Goal: Task Accomplishment & Management: Manage account settings

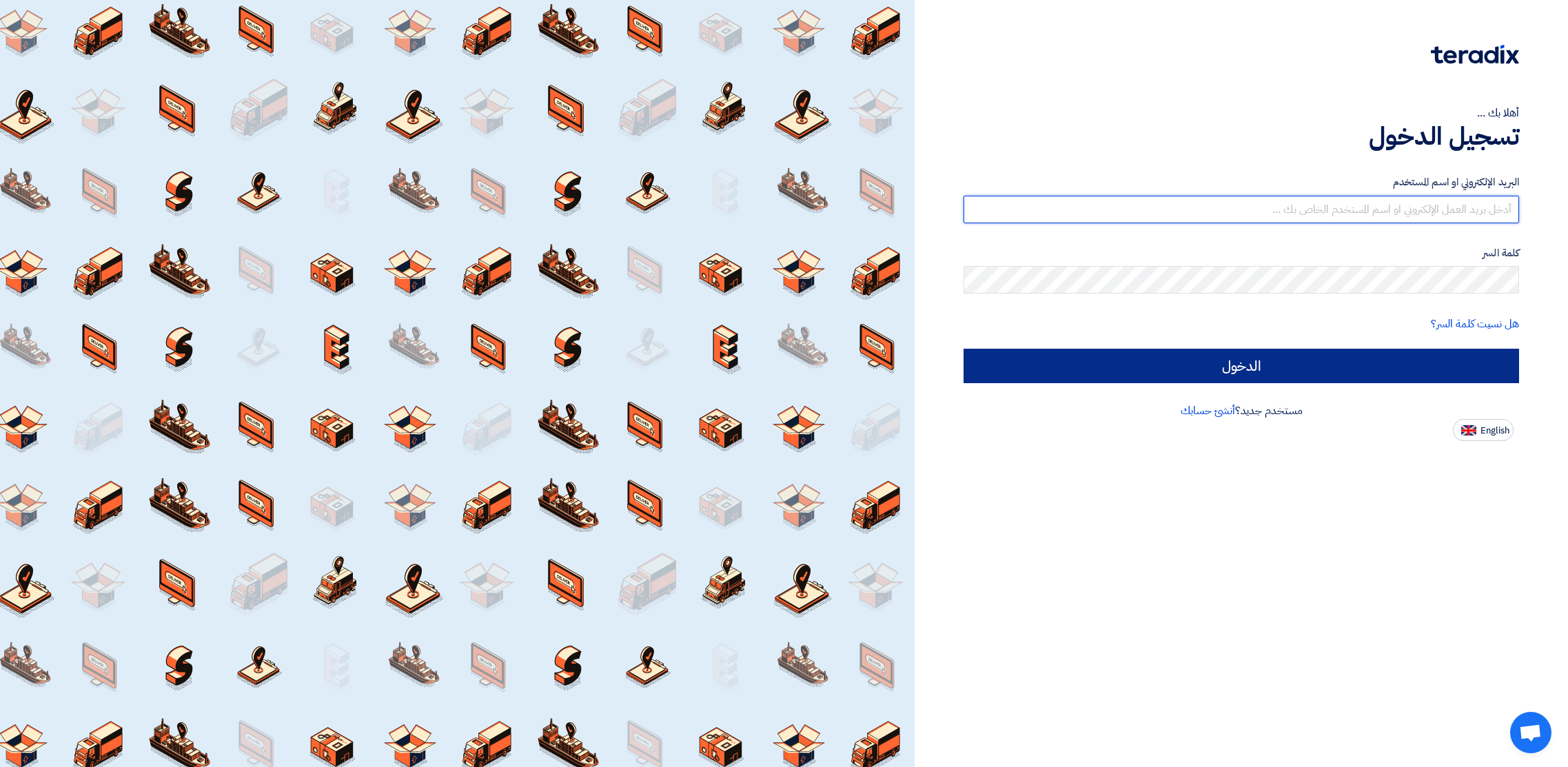
type input "[PERSON_NAME][EMAIL_ADDRESS][PERSON_NAME][DOMAIN_NAME]"
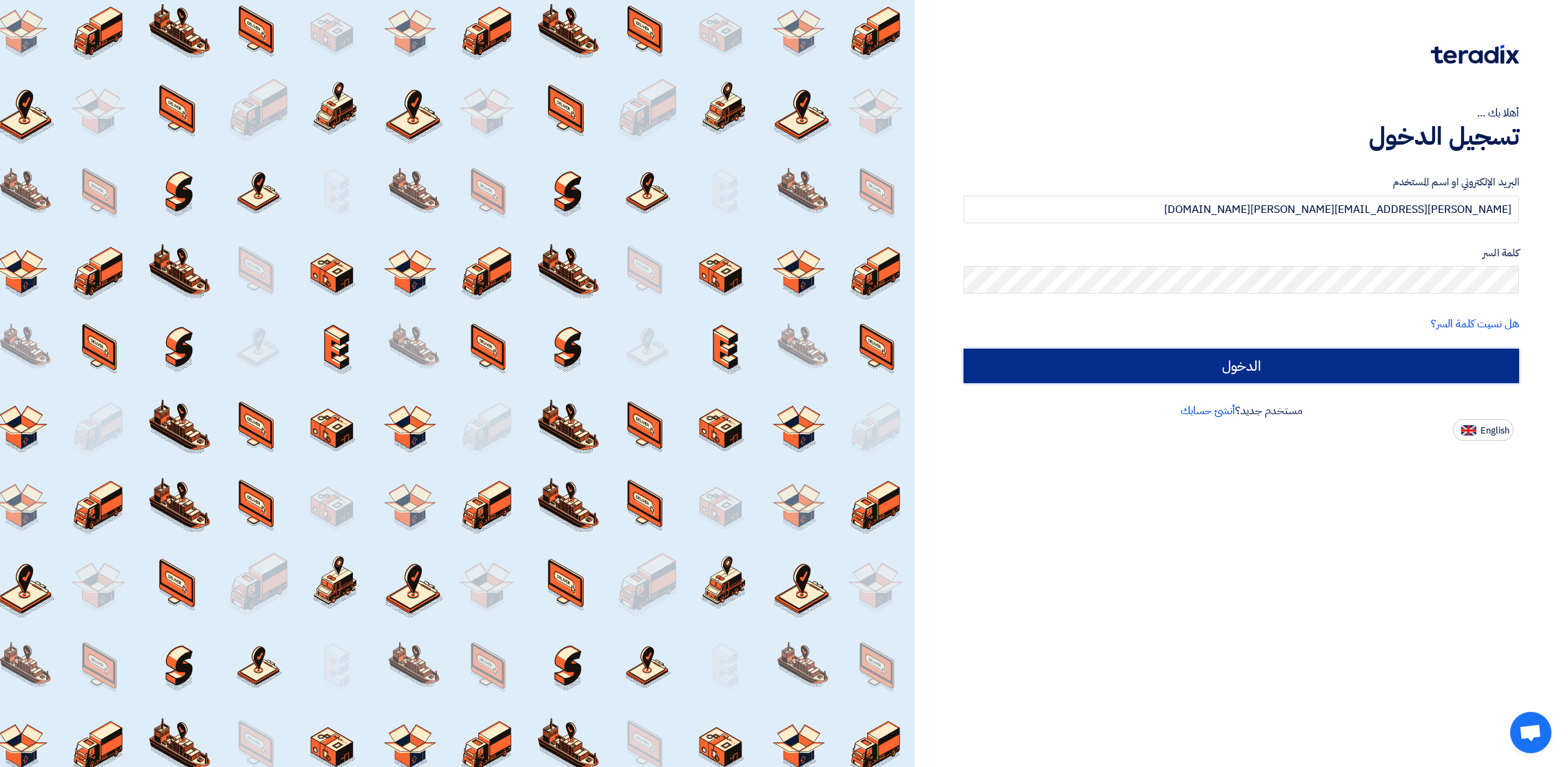
drag, startPoint x: 1234, startPoint y: 366, endPoint x: 1225, endPoint y: 368, distance: 9.2
click at [1234, 366] on input "الدخول" at bounding box center [1241, 367] width 556 height 35
type input "Sign in"
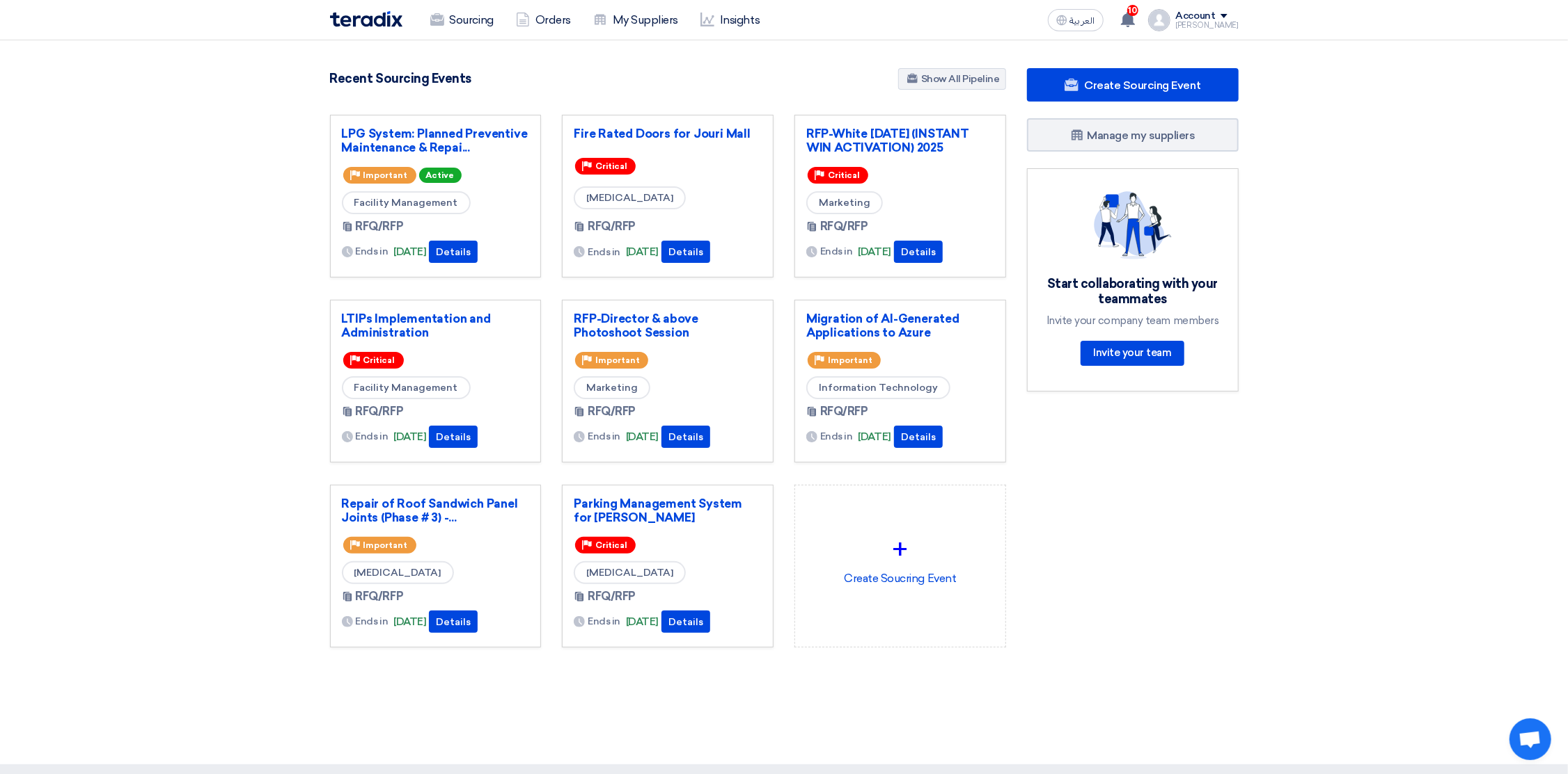
click at [1201, 14] on div "Account" at bounding box center [1195, 16] width 39 height 12
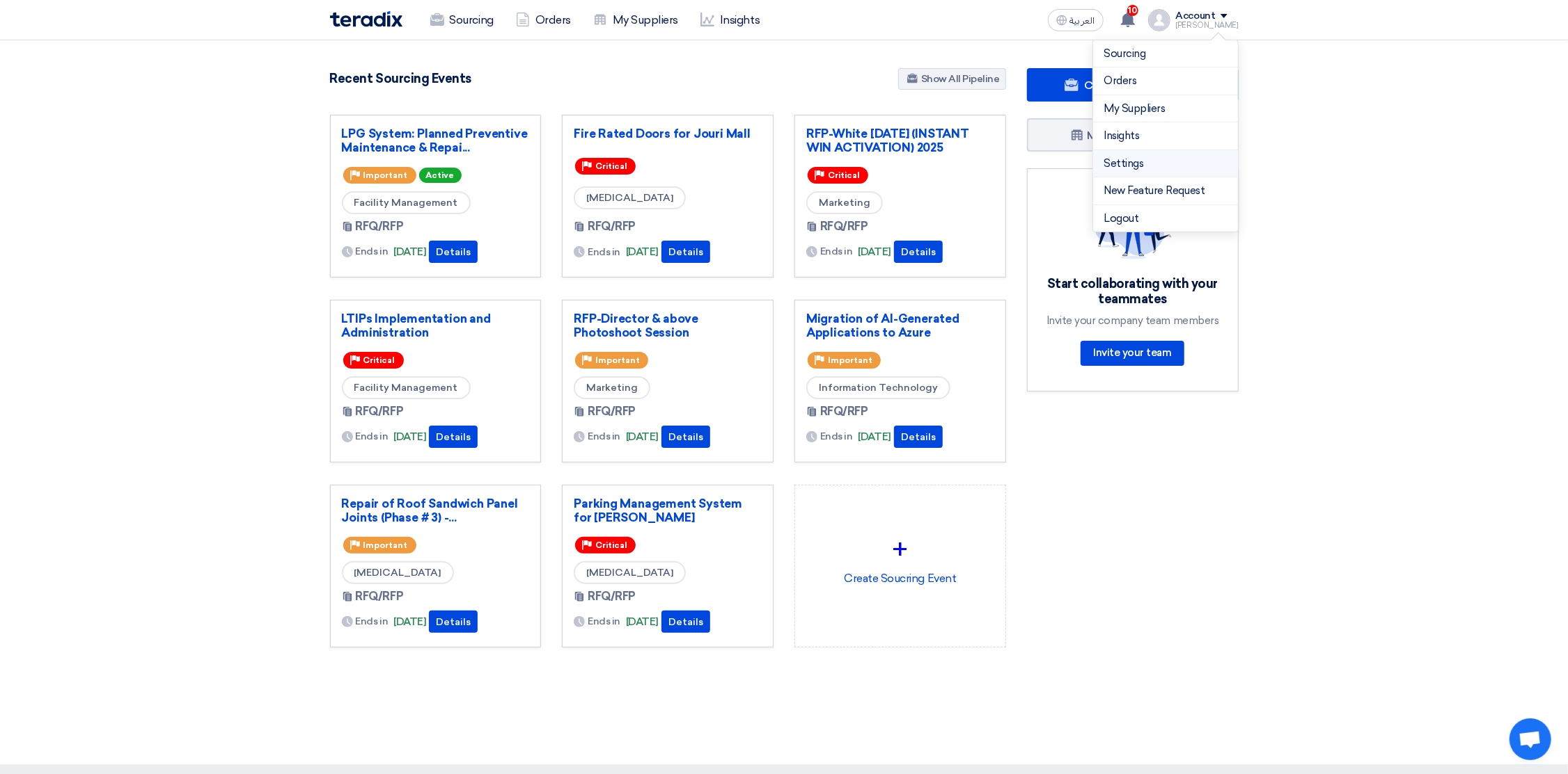
click at [1140, 164] on link "Settings" at bounding box center [1165, 164] width 123 height 16
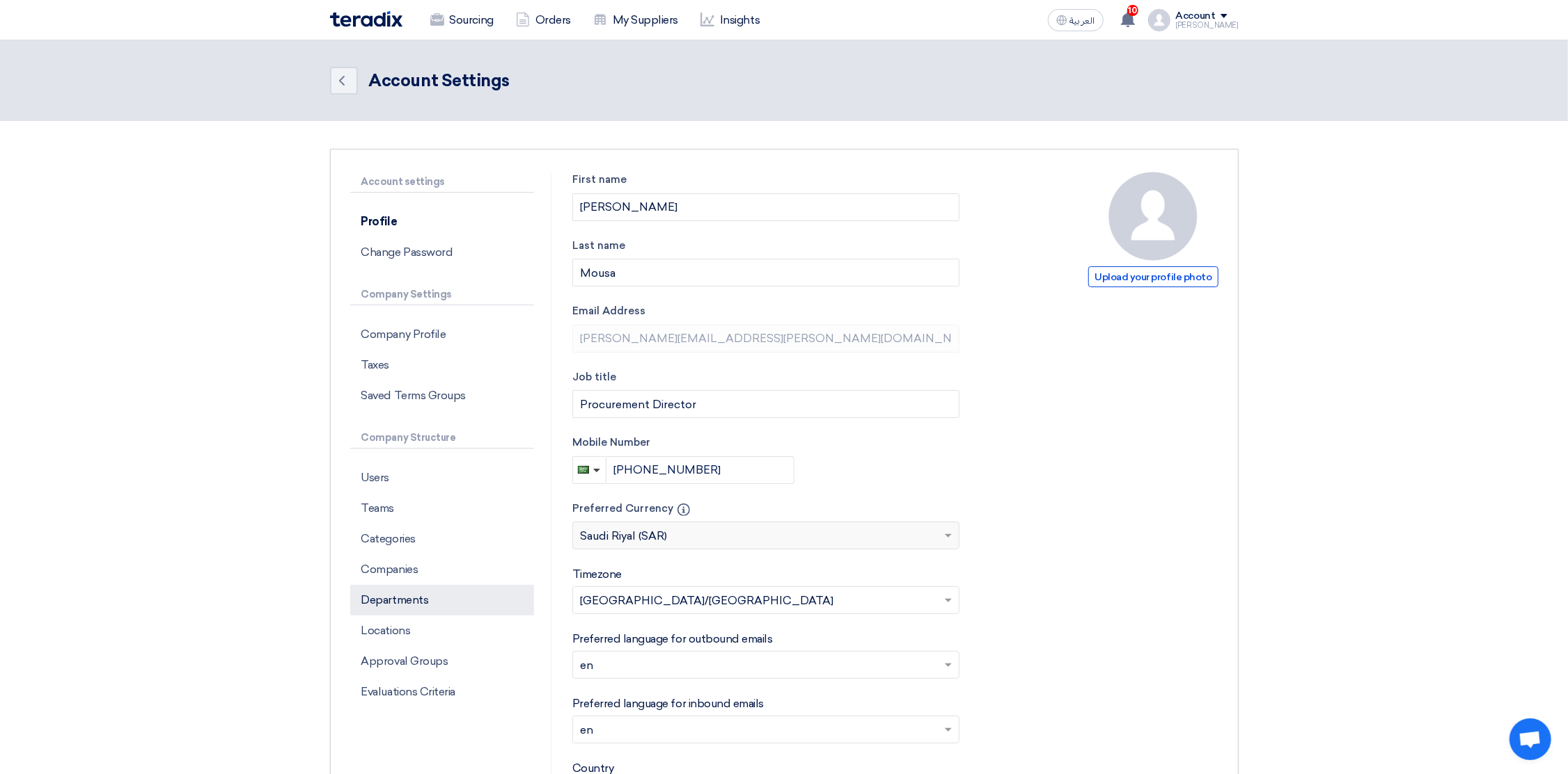
click at [393, 603] on p "Departments" at bounding box center [442, 600] width 184 height 31
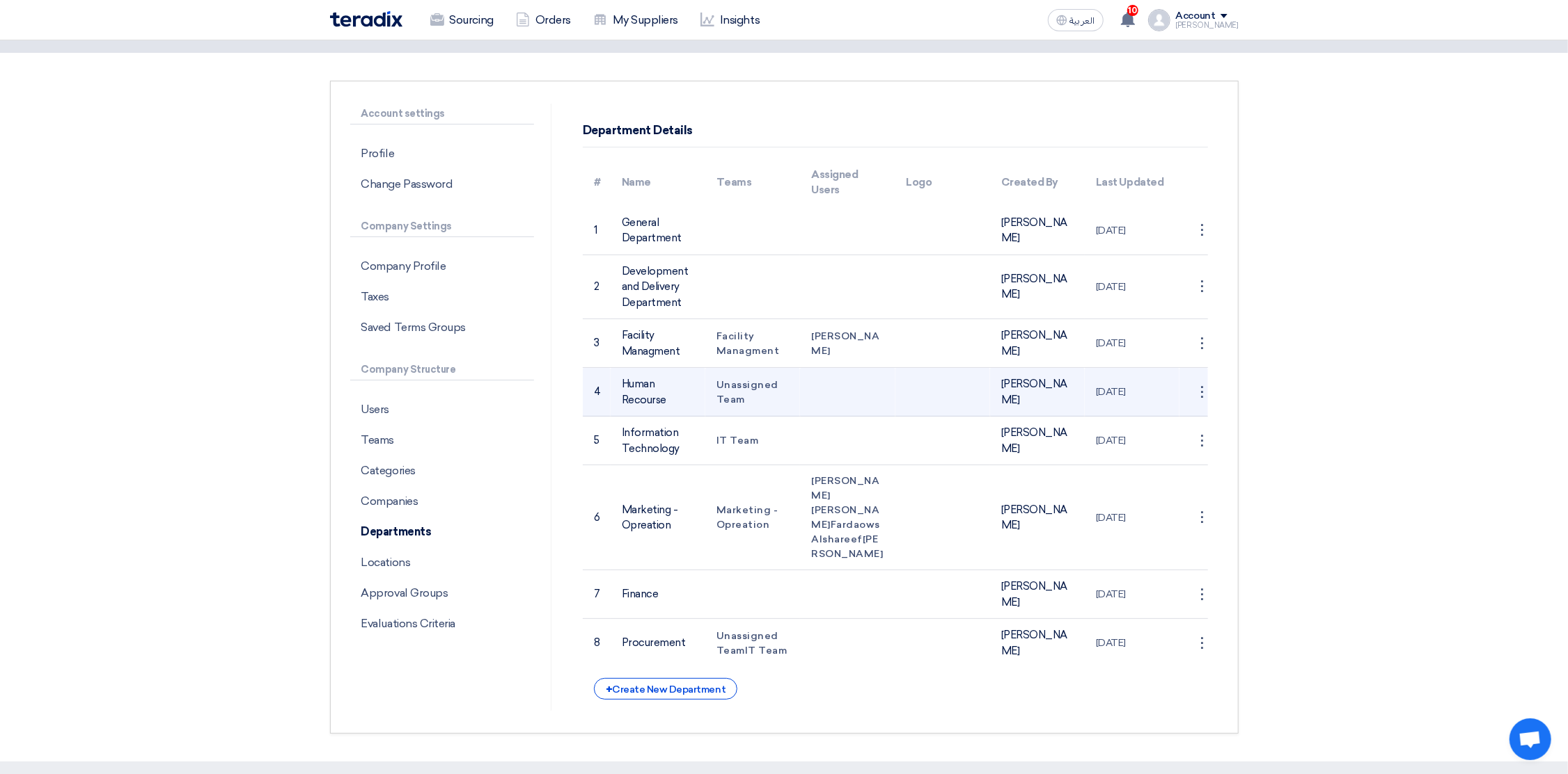
scroll to position [104, 0]
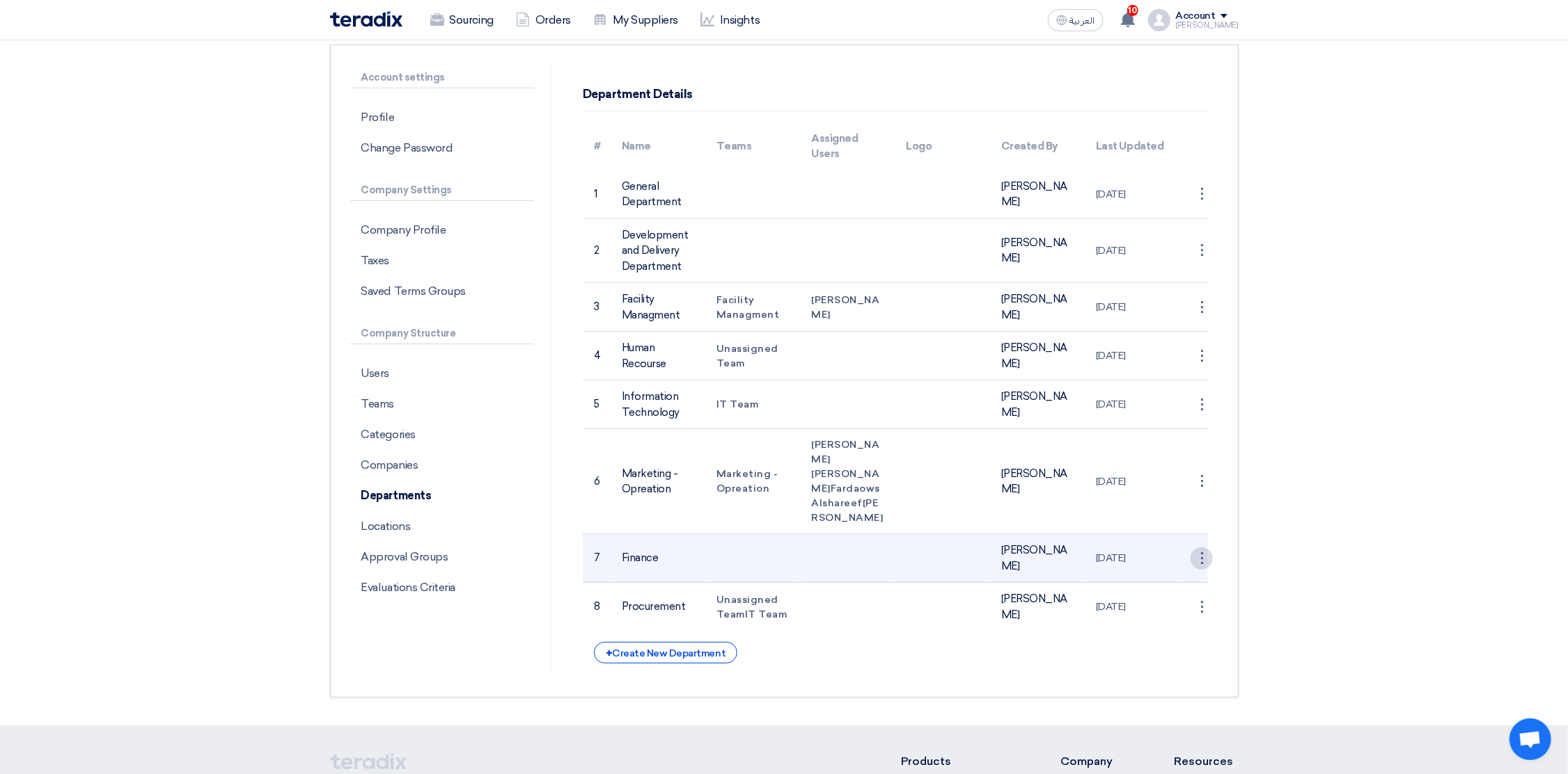
click at [1202, 569] on div "⋮" at bounding box center [1201, 559] width 23 height 23
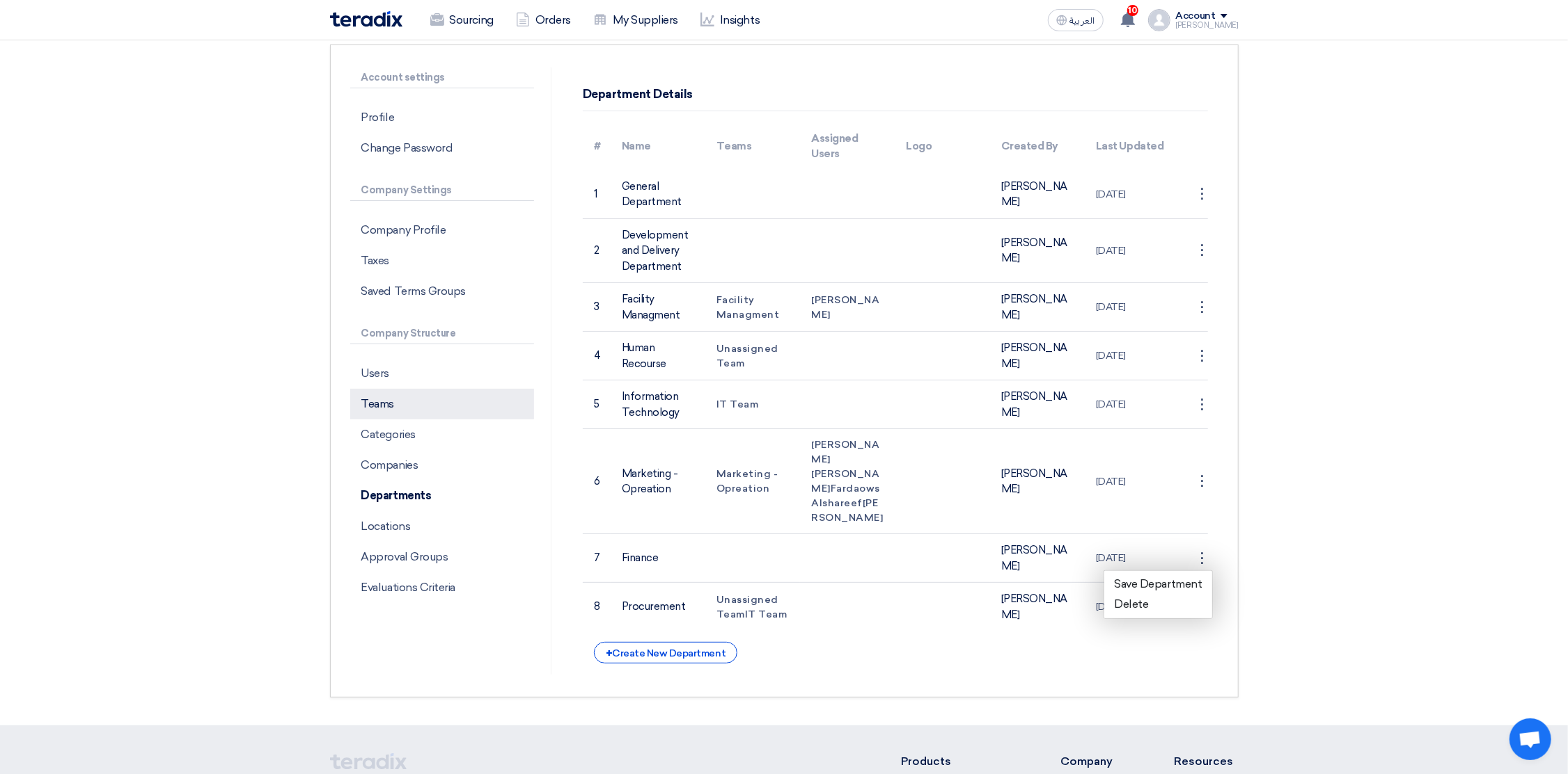
click at [370, 402] on p "Teams" at bounding box center [442, 404] width 184 height 31
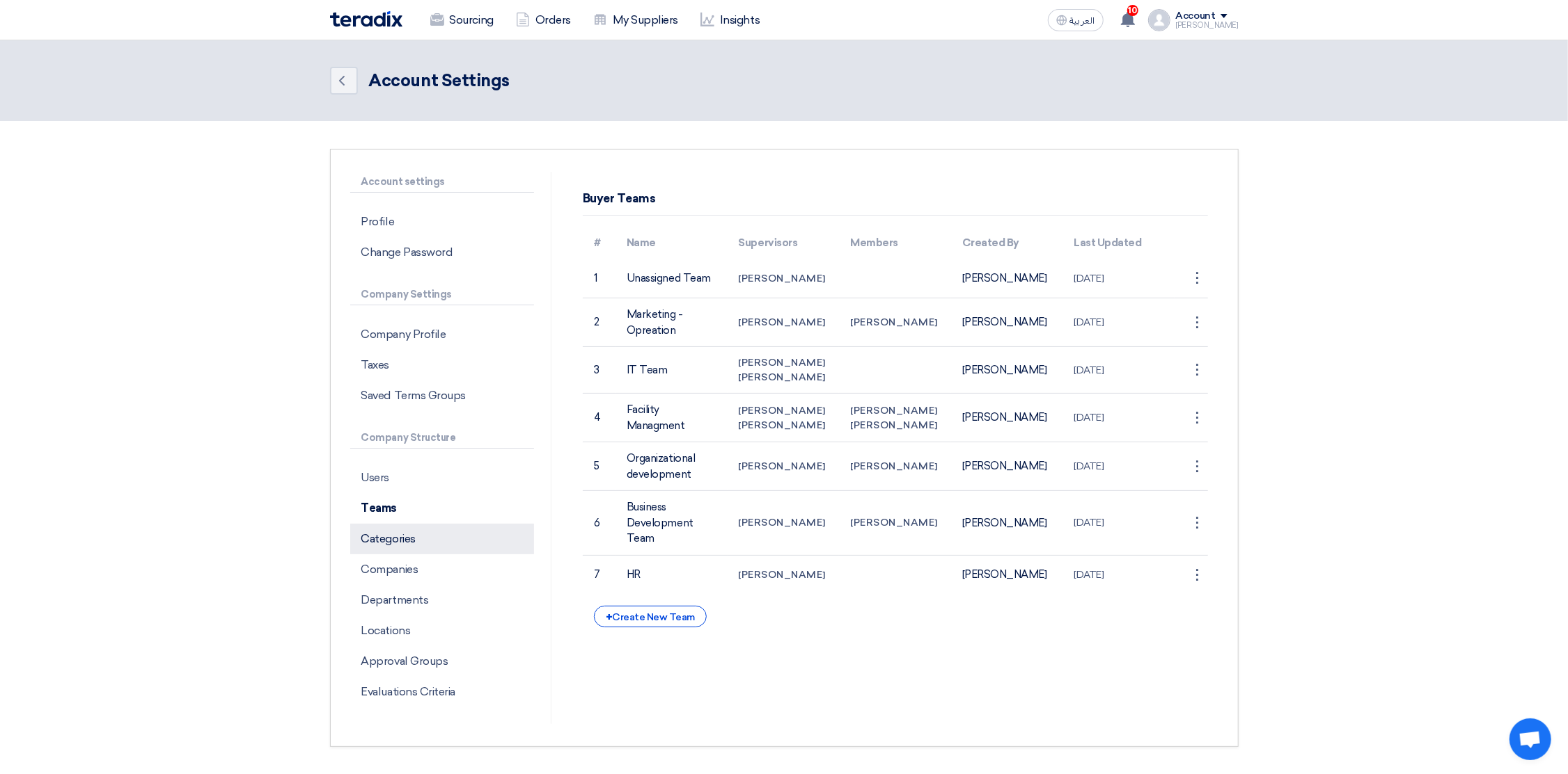
click at [390, 543] on p "Categories" at bounding box center [442, 539] width 184 height 31
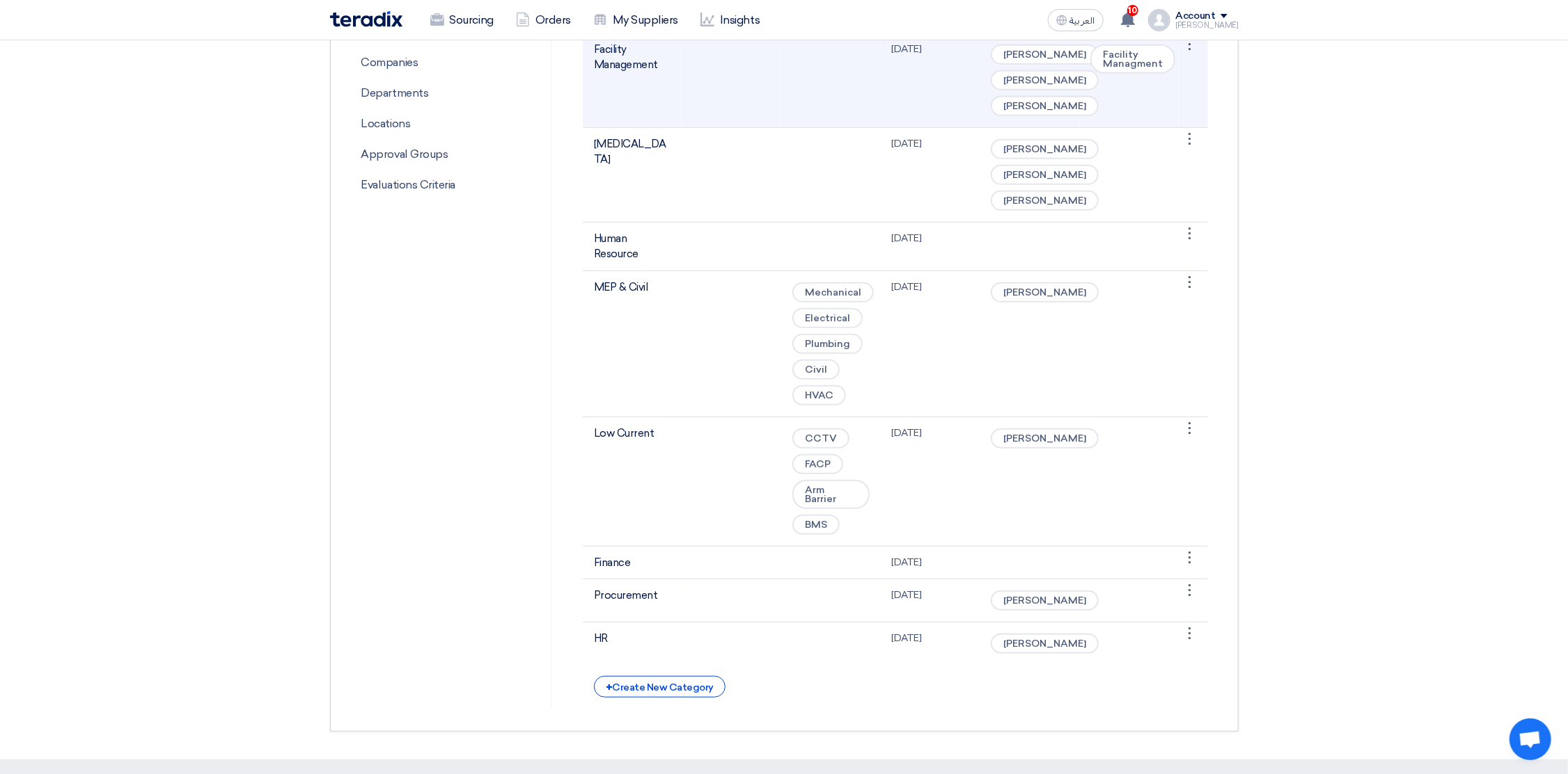
scroll to position [625, 0]
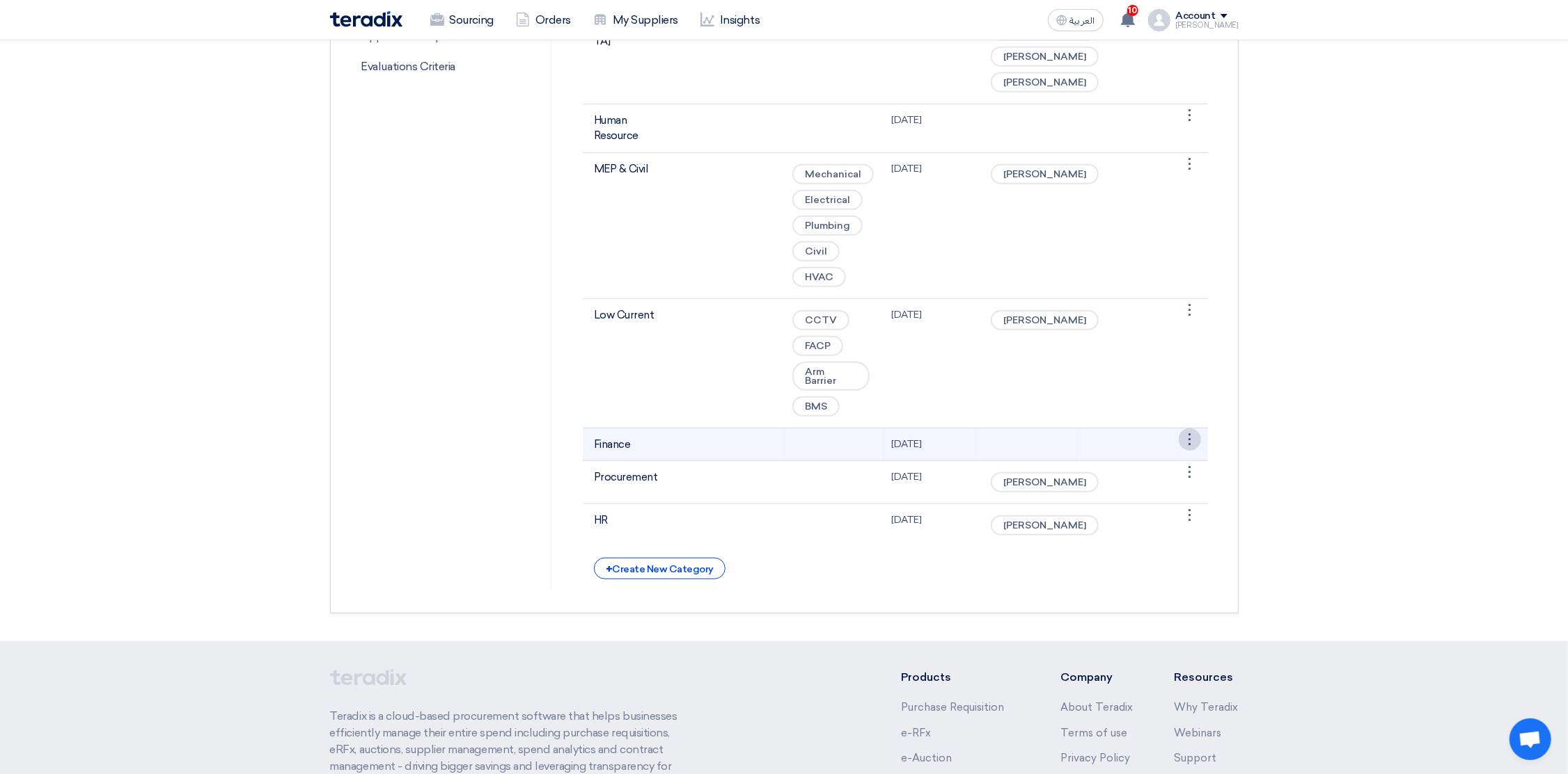
click at [1195, 451] on div "⋮" at bounding box center [1190, 439] width 23 height 23
click at [1167, 476] on link "Edit Category" at bounding box center [1154, 466] width 90 height 20
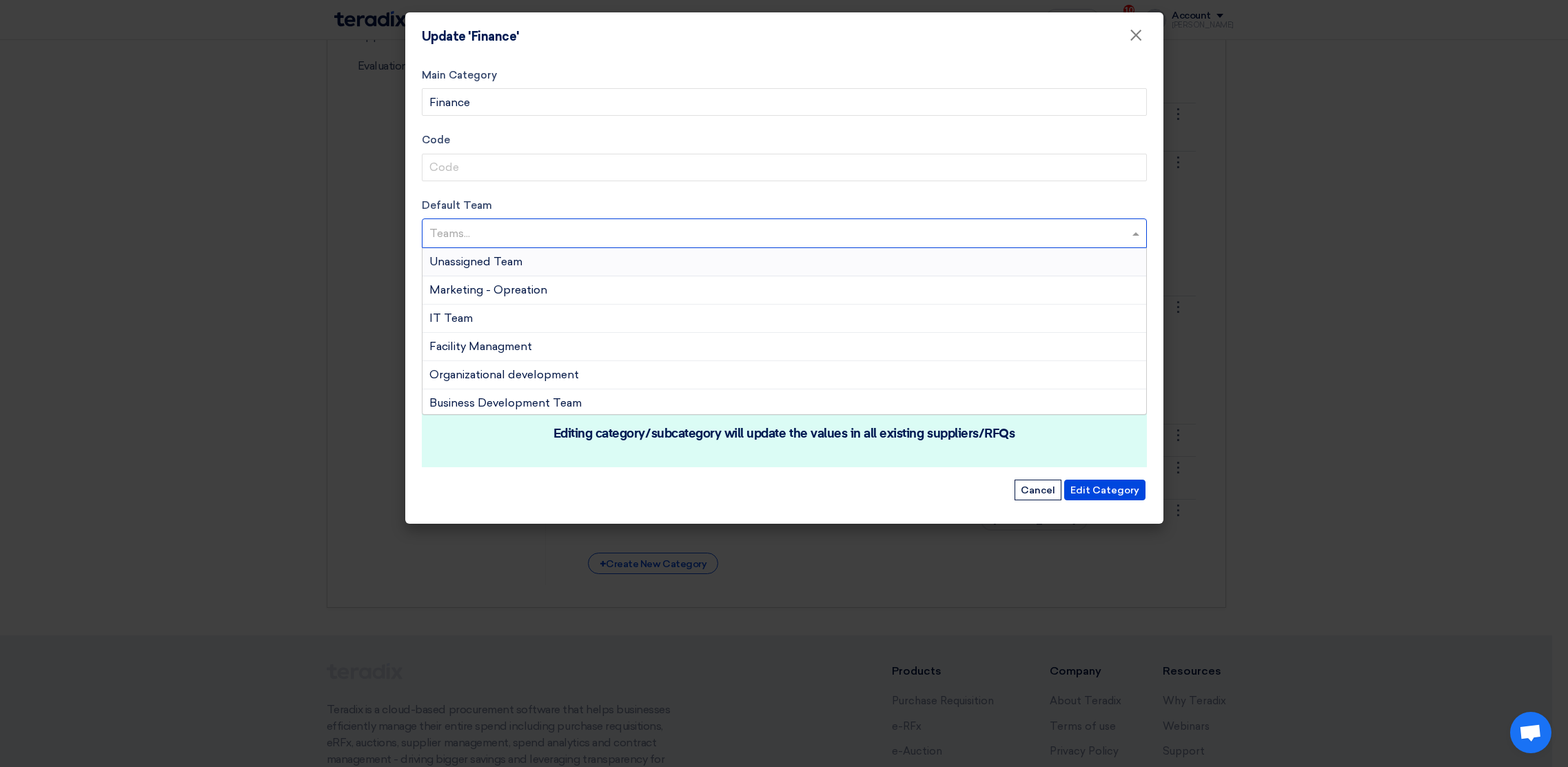
click at [492, 229] on input "text" at bounding box center [786, 234] width 713 height 22
click at [490, 257] on span "Unassigned Team" at bounding box center [476, 261] width 93 height 13
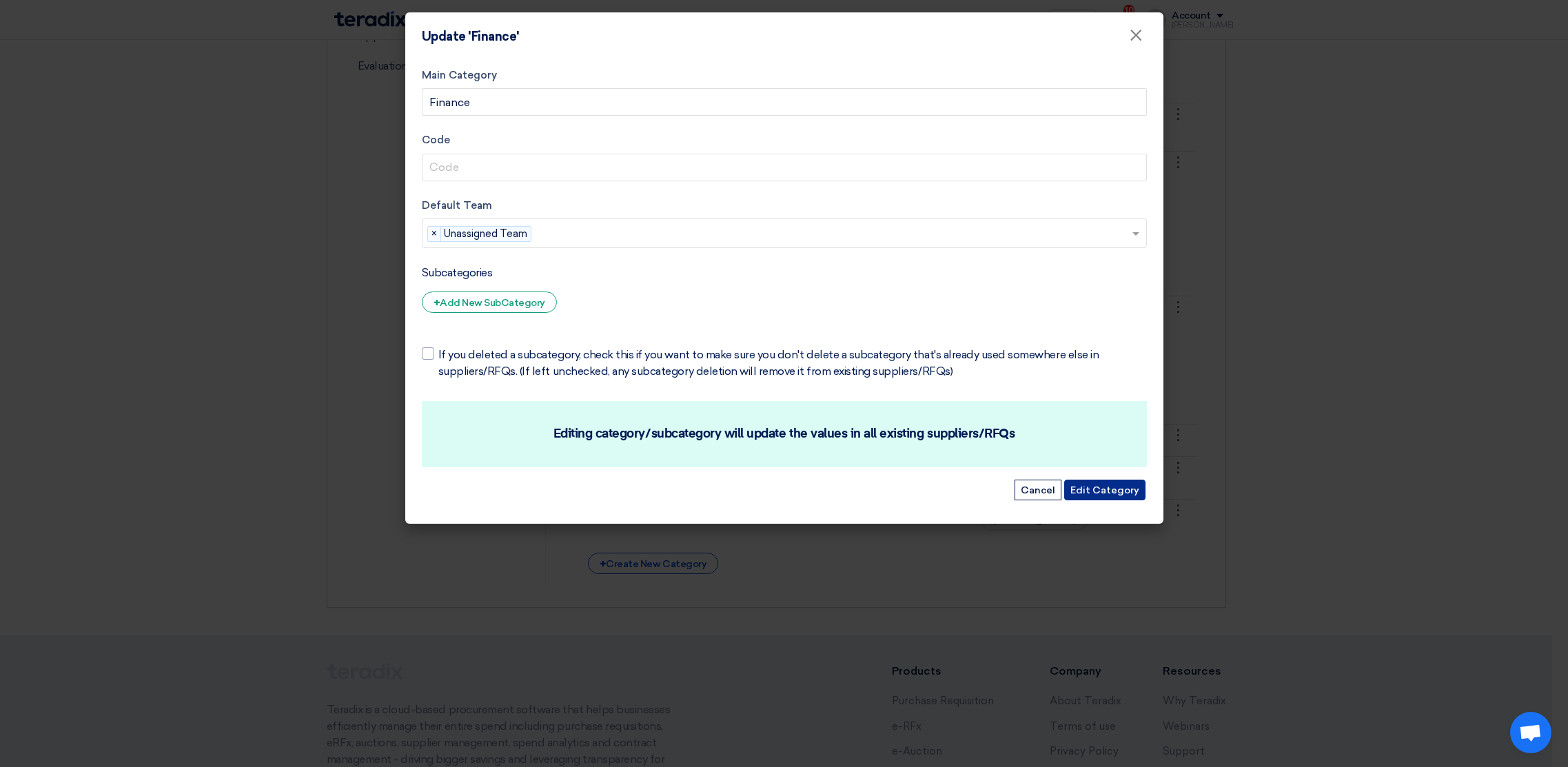
click at [1100, 490] on button "Edit Category" at bounding box center [1105, 490] width 81 height 21
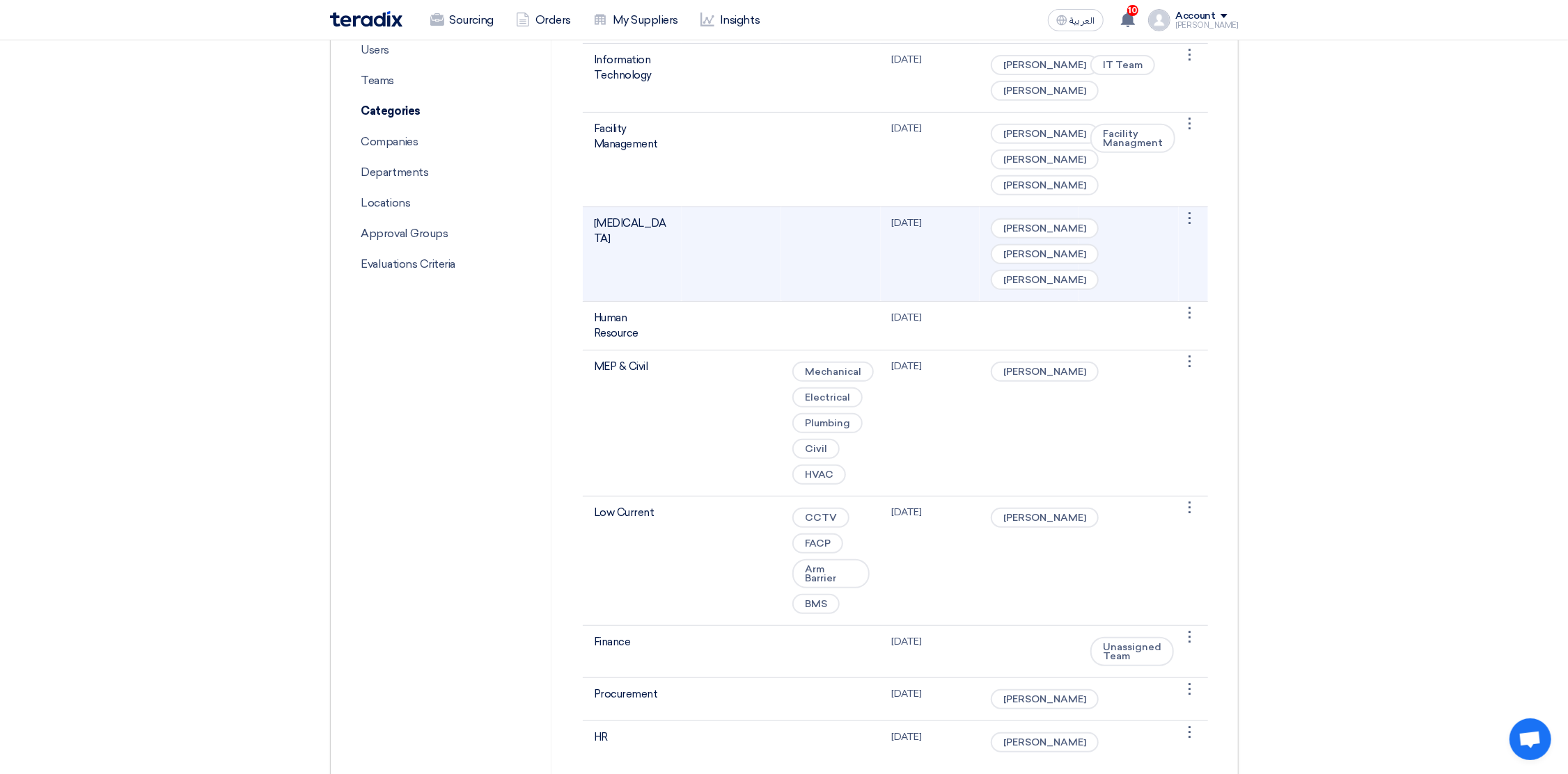
scroll to position [209, 0]
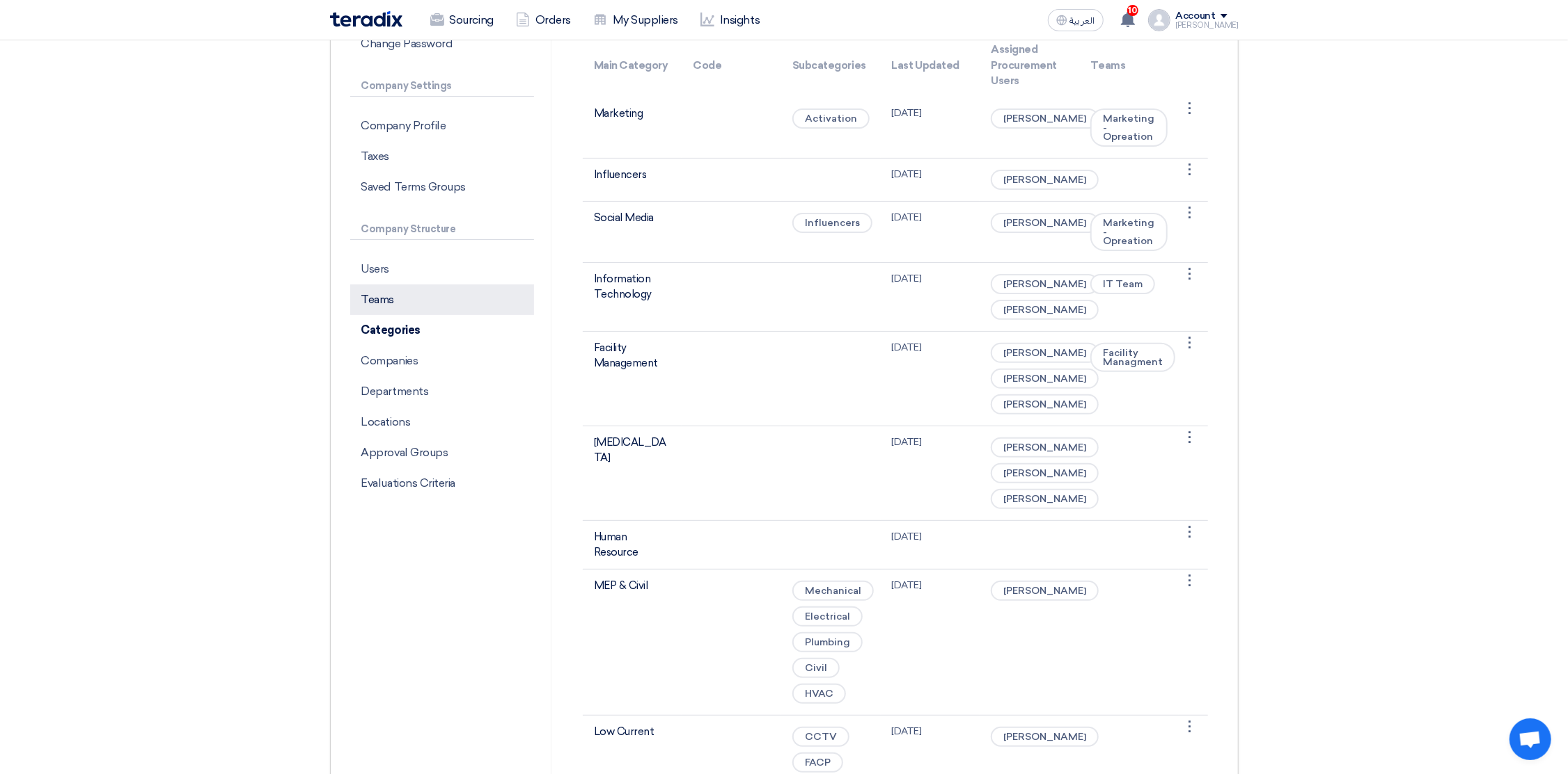
click at [376, 301] on p "Teams" at bounding box center [442, 300] width 184 height 31
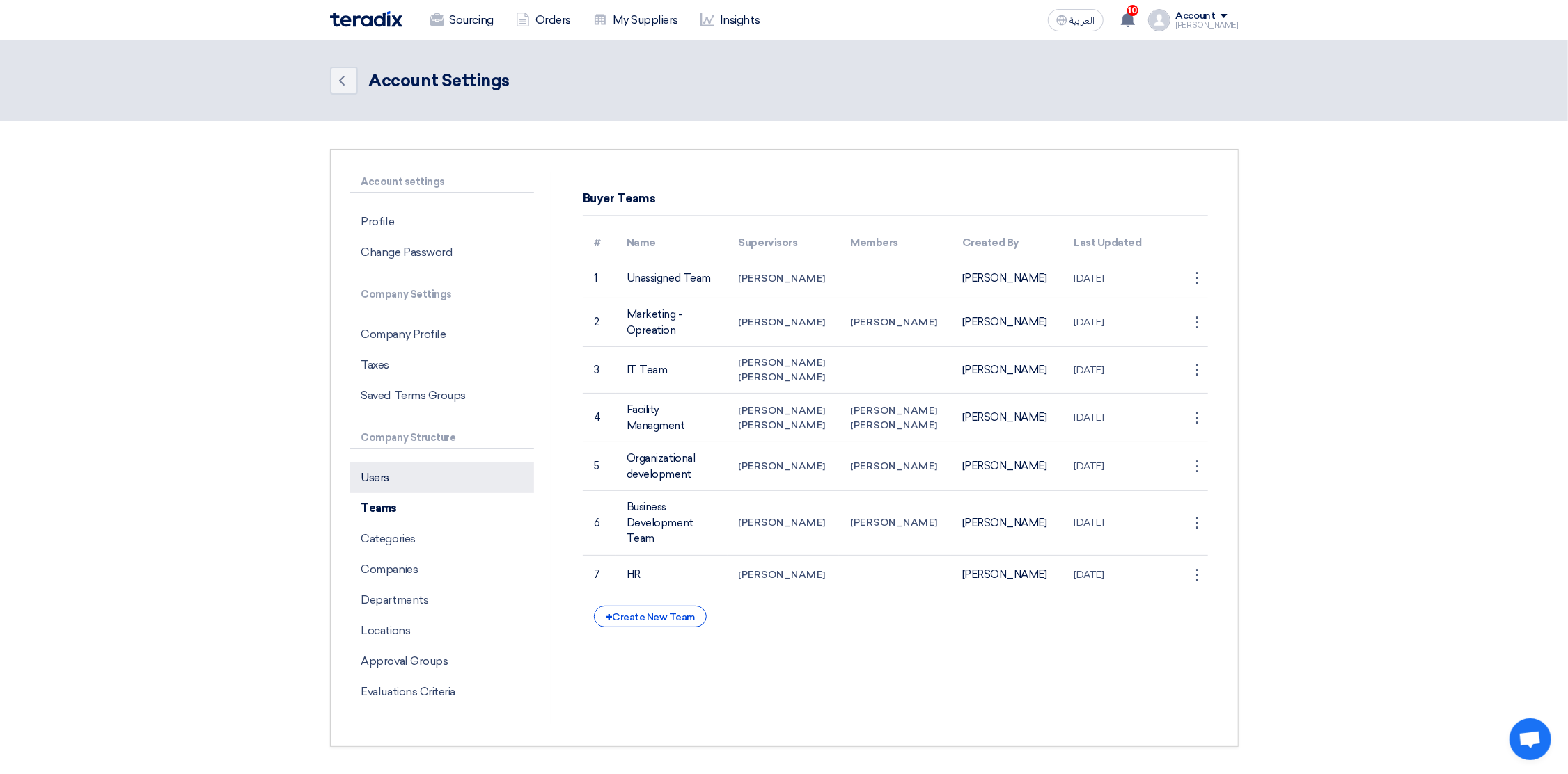
click at [390, 478] on p "Users" at bounding box center [442, 478] width 184 height 31
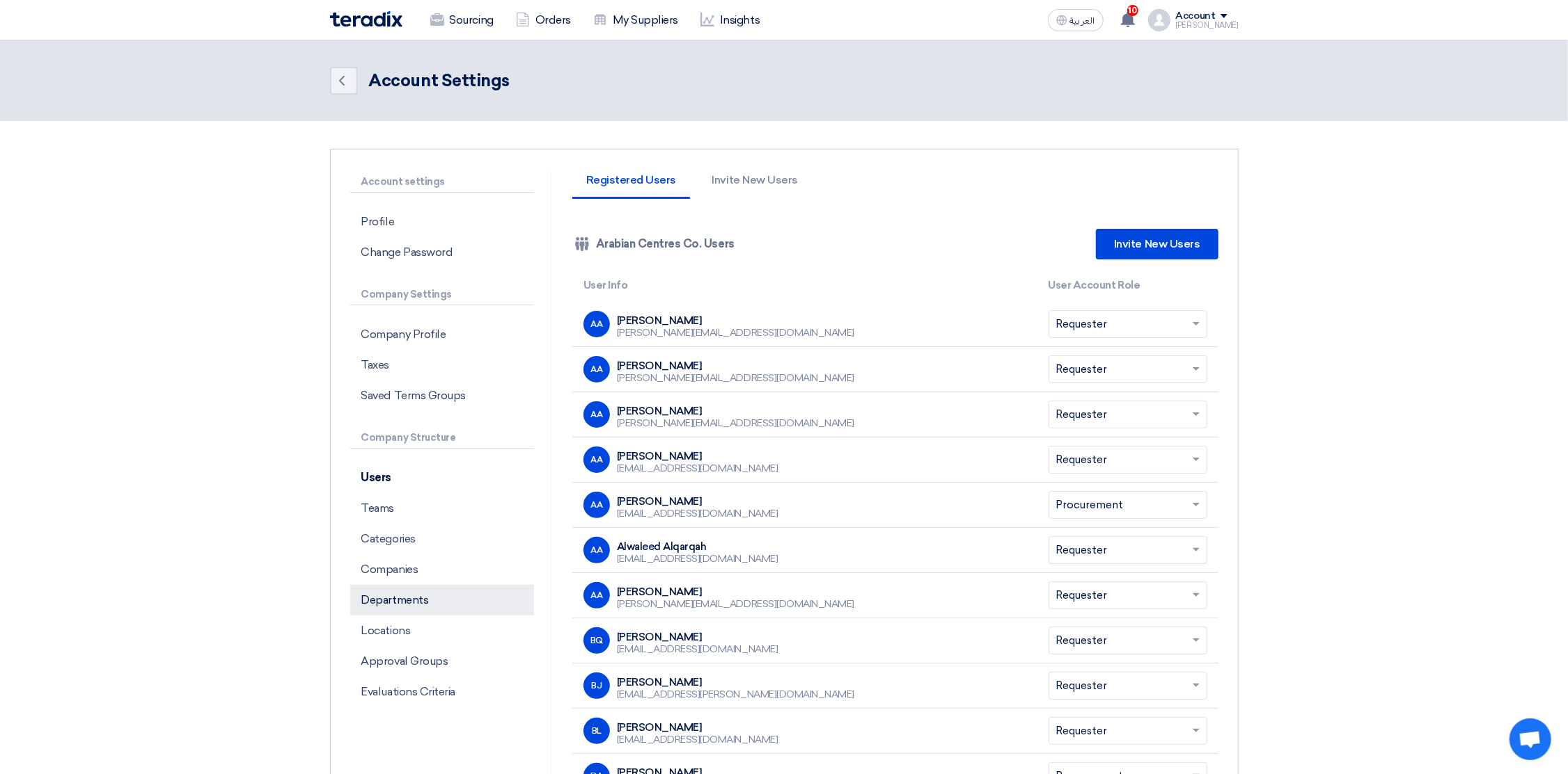
click at [408, 597] on p "Departments" at bounding box center [442, 600] width 184 height 31
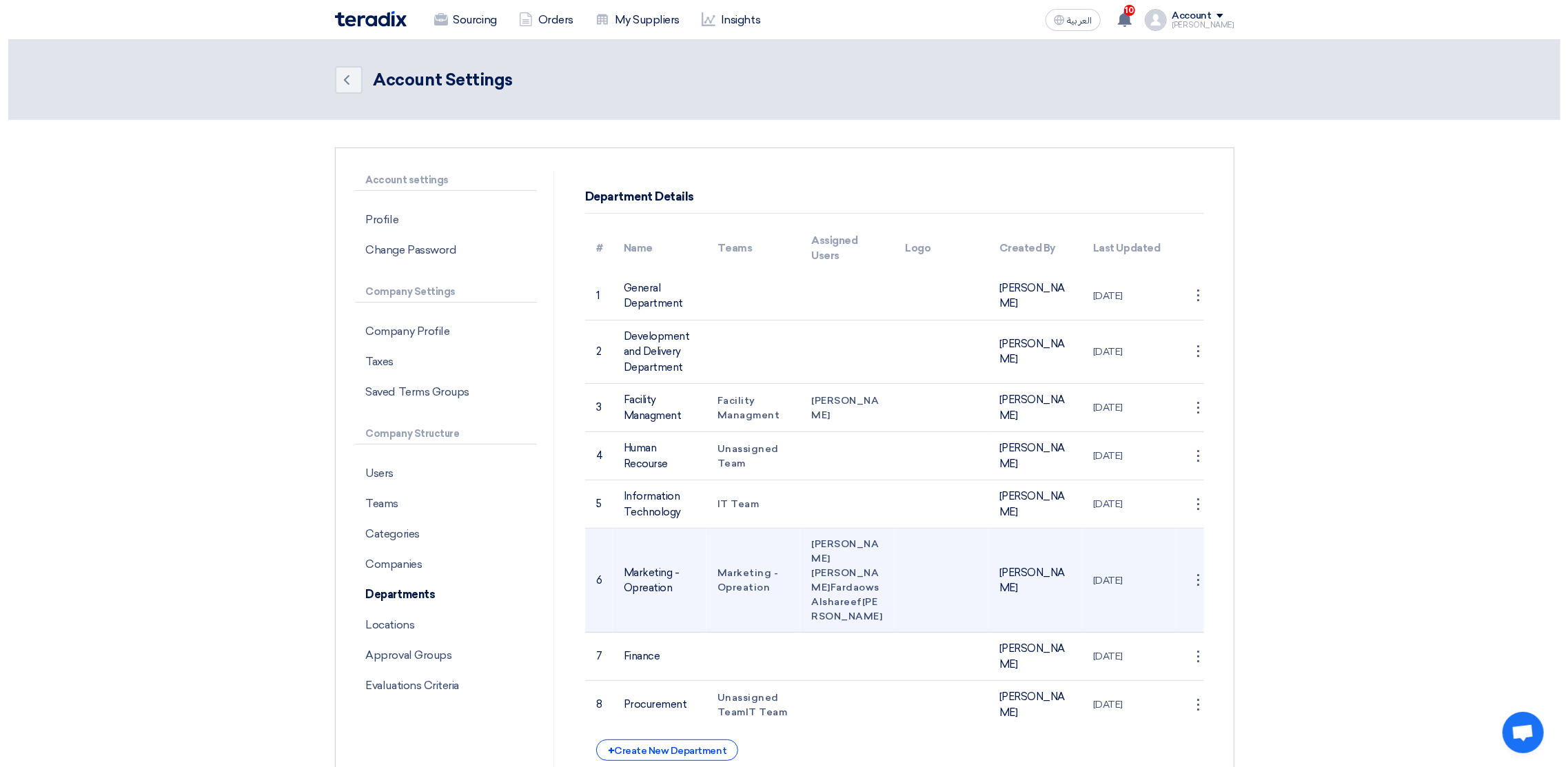
scroll to position [207, 0]
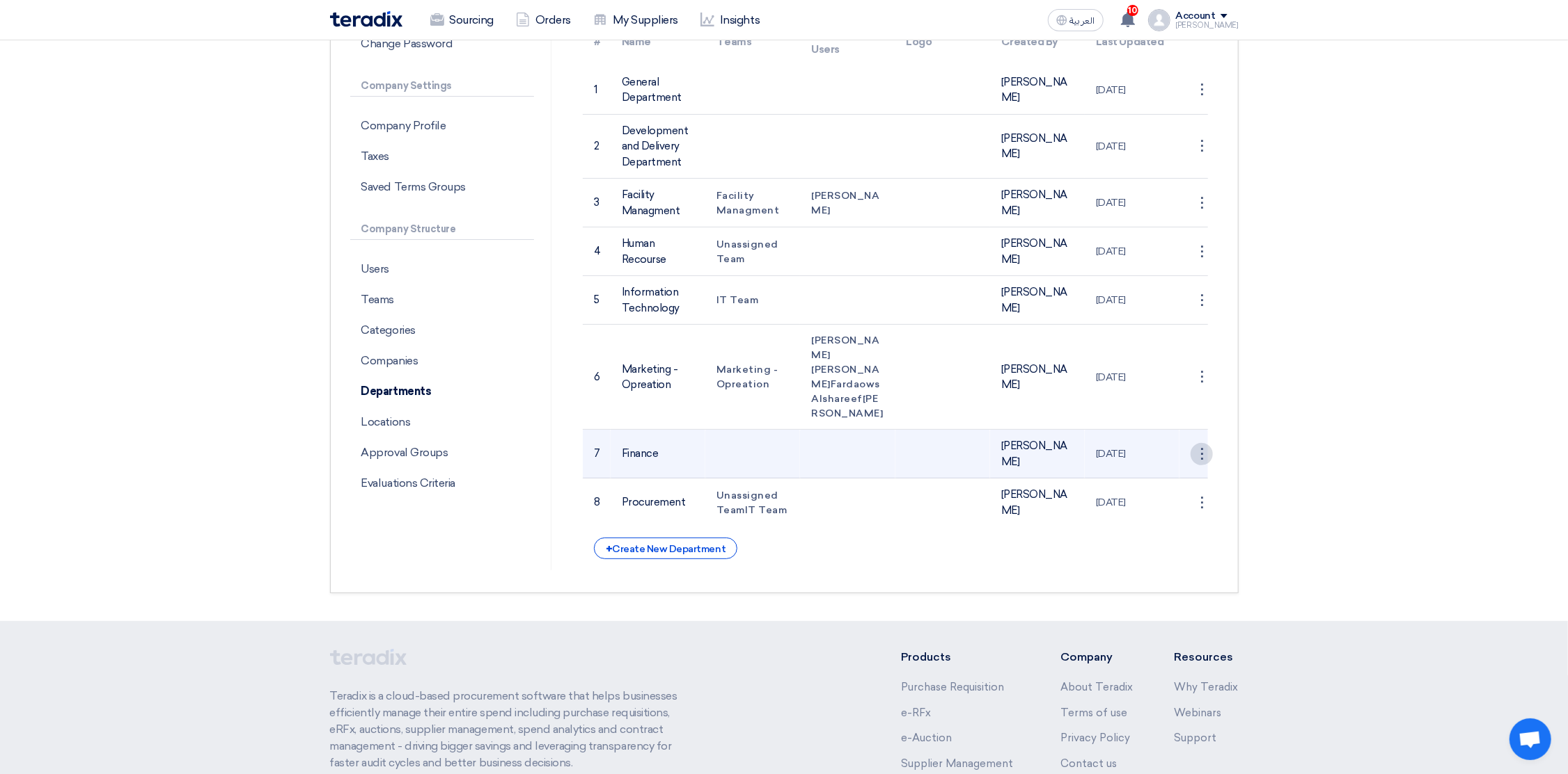
click at [1200, 465] on div "⋮" at bounding box center [1201, 454] width 23 height 23
click at [1146, 490] on link "Save Department" at bounding box center [1159, 480] width 109 height 20
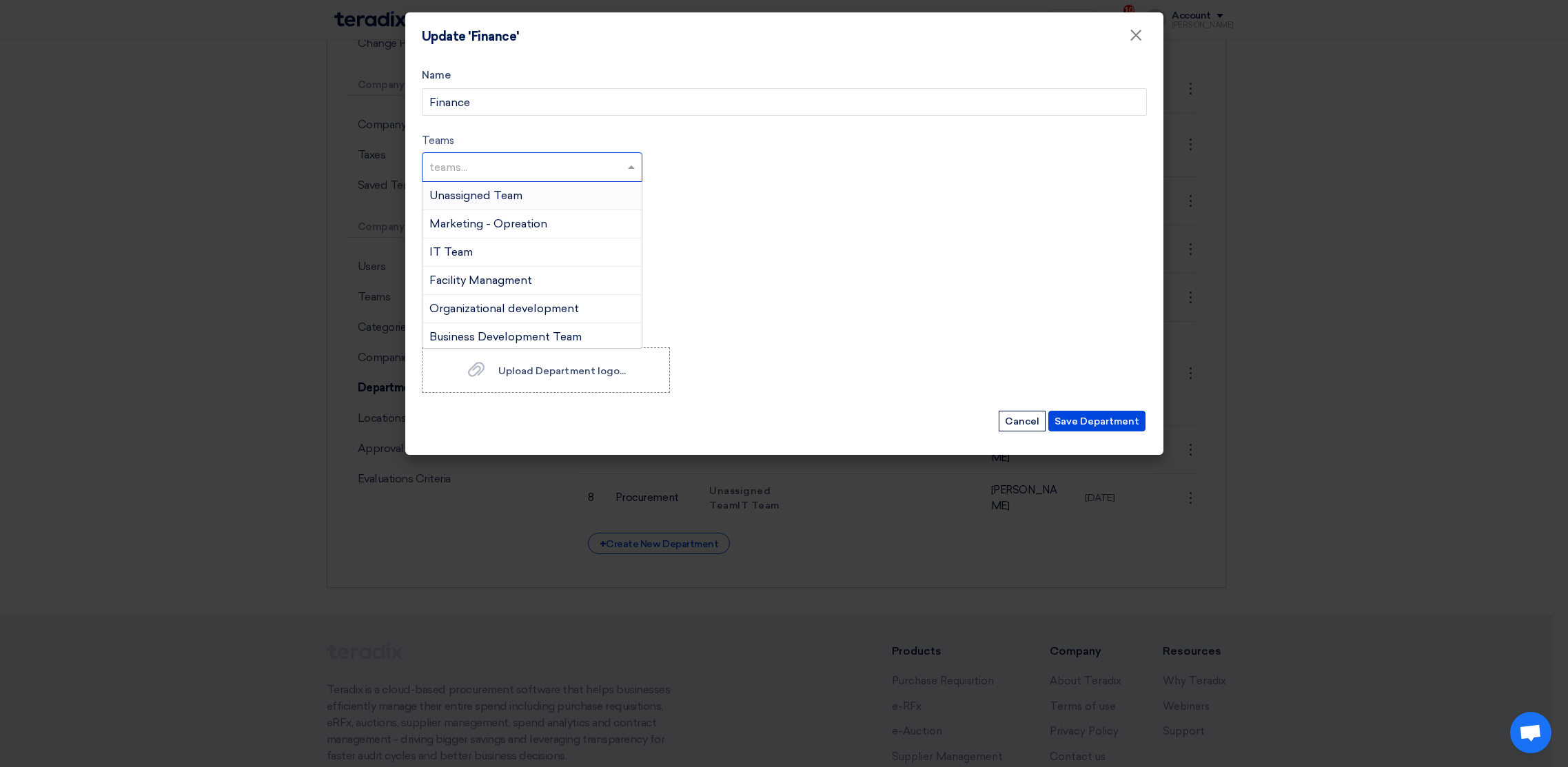
click at [503, 171] on input "text" at bounding box center [533, 168] width 208 height 22
click at [509, 163] on input "text" at bounding box center [533, 168] width 208 height 22
click at [488, 195] on span "Unassigned Team" at bounding box center [476, 195] width 93 height 13
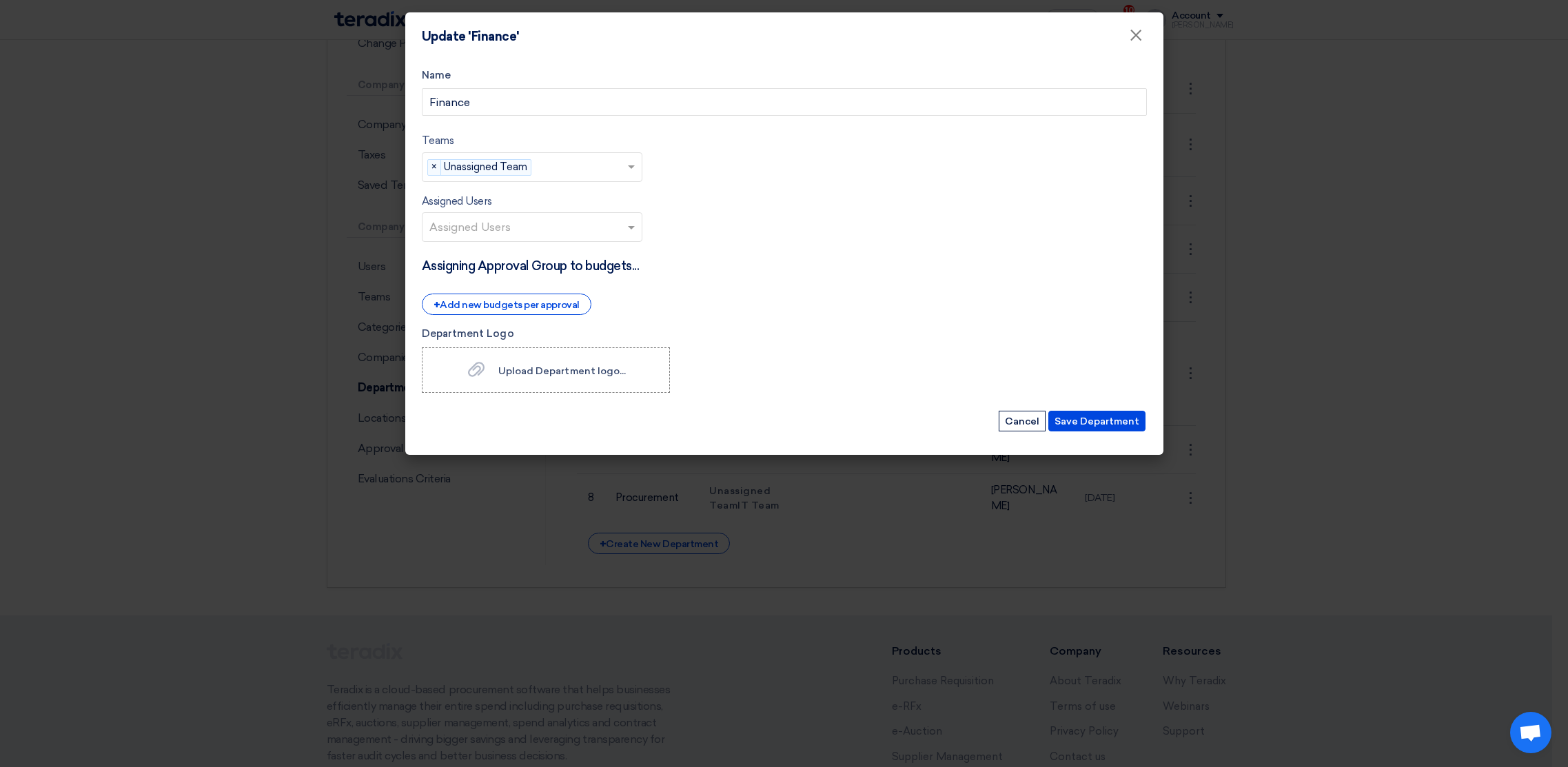
click at [490, 229] on input "text" at bounding box center [533, 228] width 208 height 22
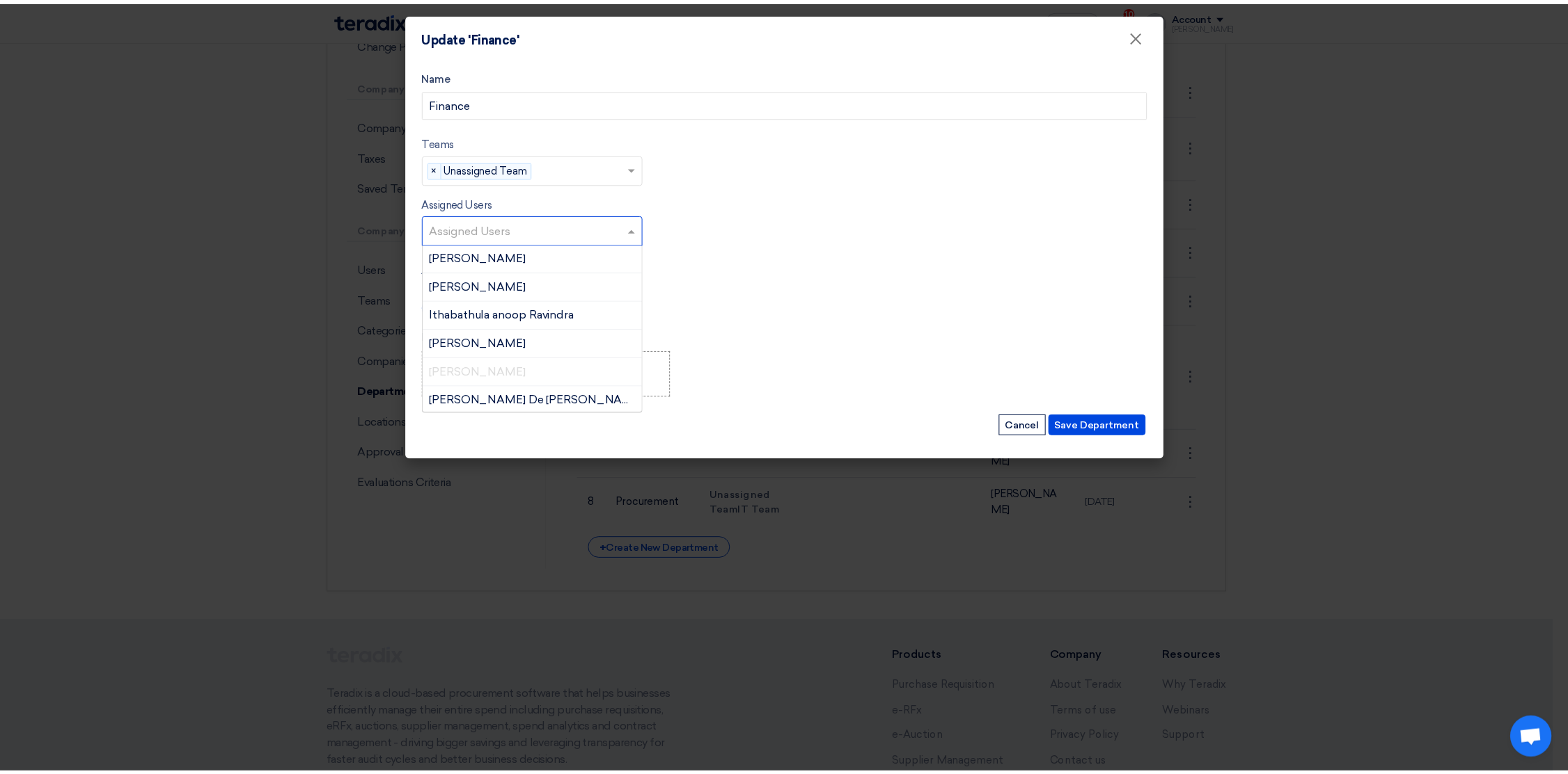
scroll to position [522, 0]
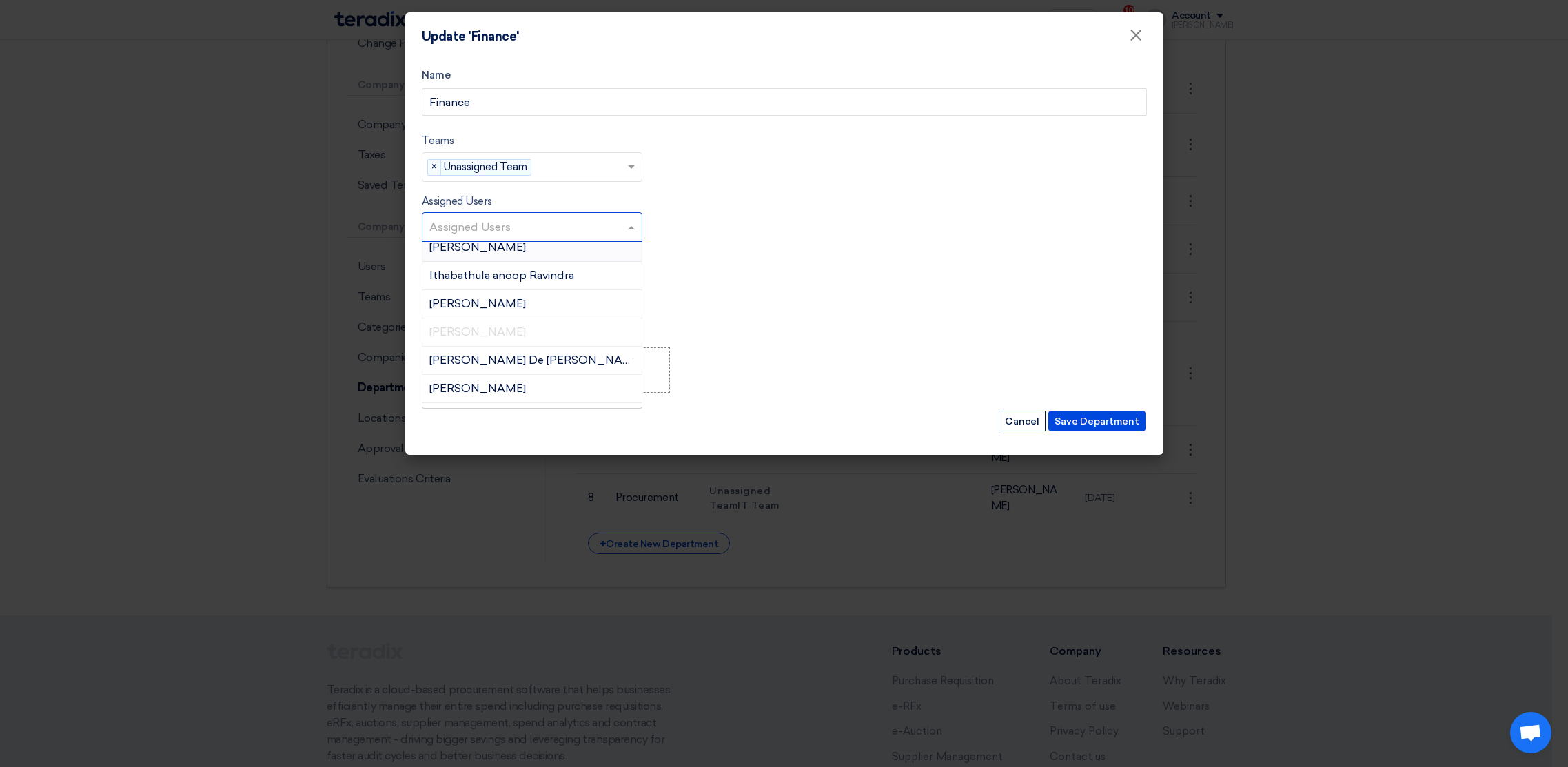
click at [490, 254] on span "[PERSON_NAME]" at bounding box center [477, 247] width 97 height 13
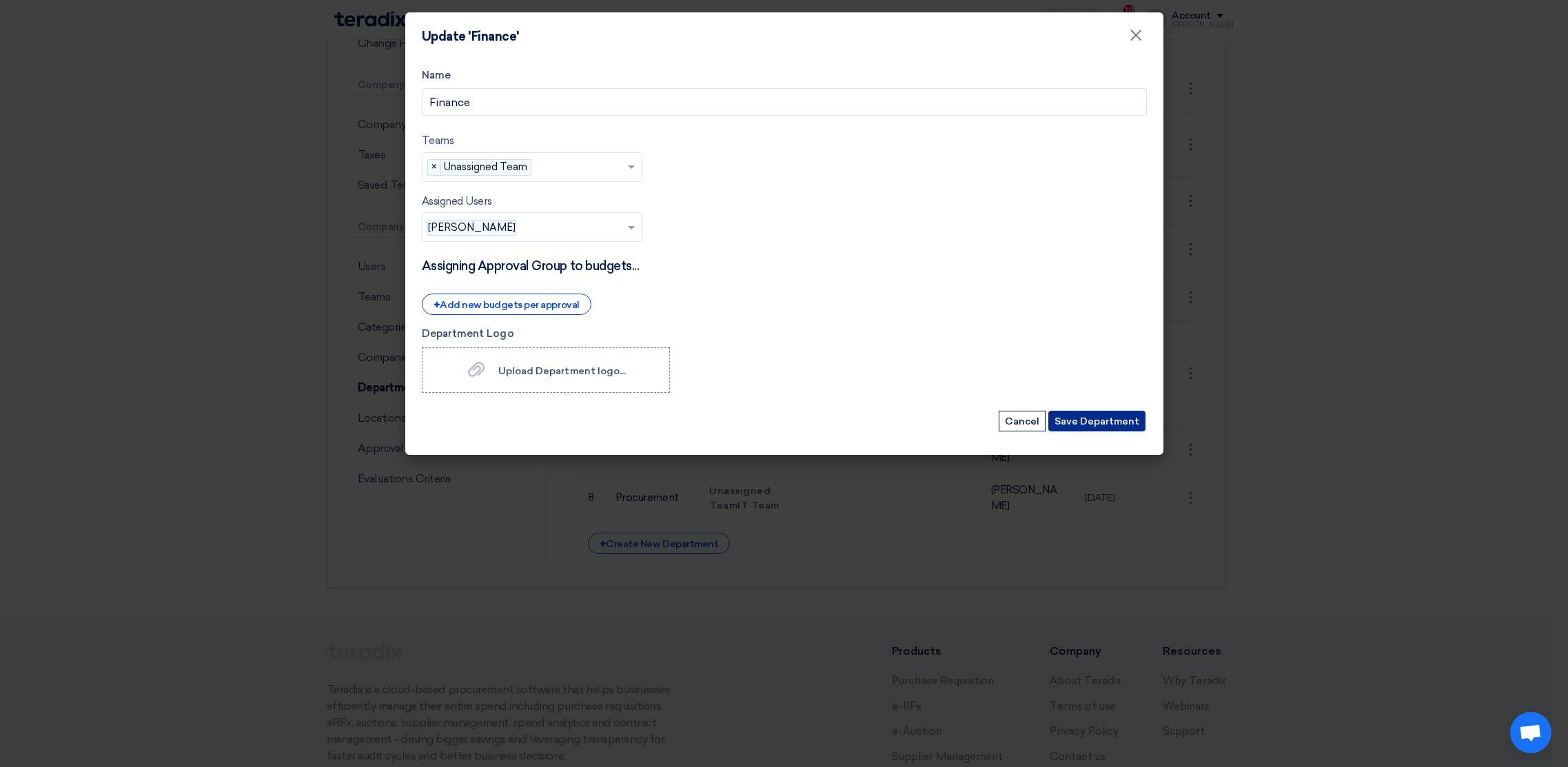
click at [1106, 419] on button "Save Department" at bounding box center [1096, 421] width 97 height 21
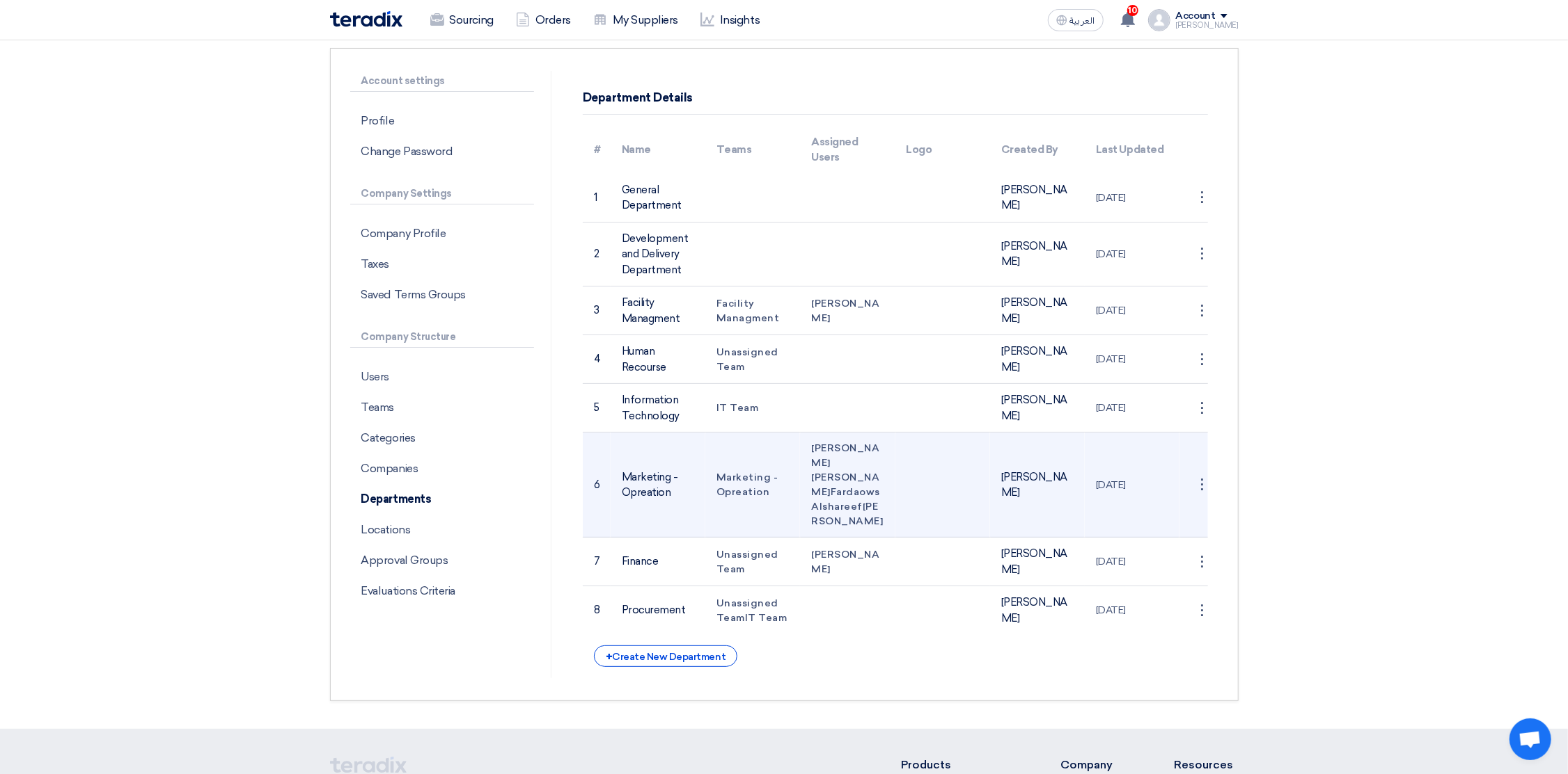
scroll to position [0, 0]
